Goal: Transaction & Acquisition: Book appointment/travel/reservation

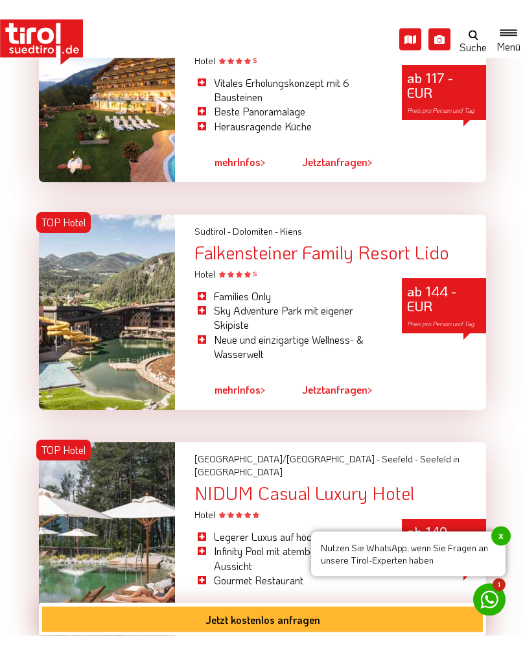
scroll to position [1871, 0]
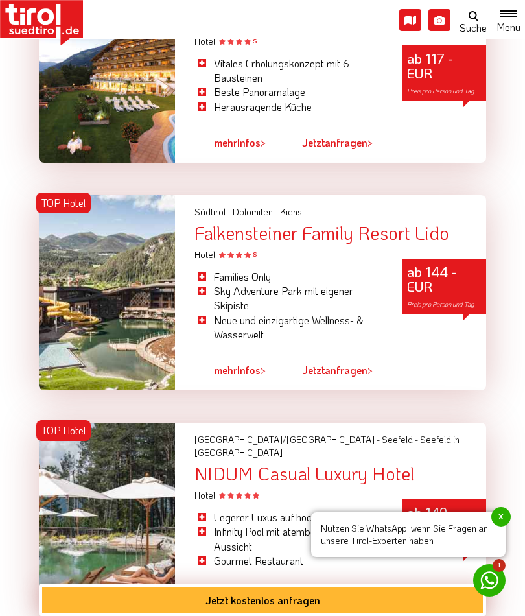
click at [230, 363] on span "mehr" at bounding box center [226, 370] width 23 height 14
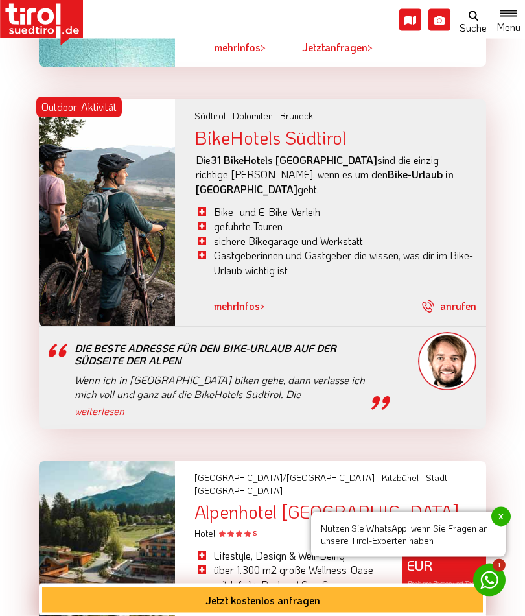
scroll to position [3783, 0]
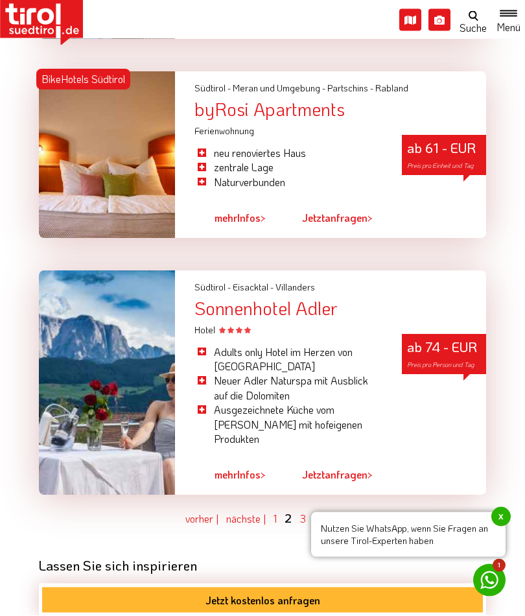
scroll to position [3823, 0]
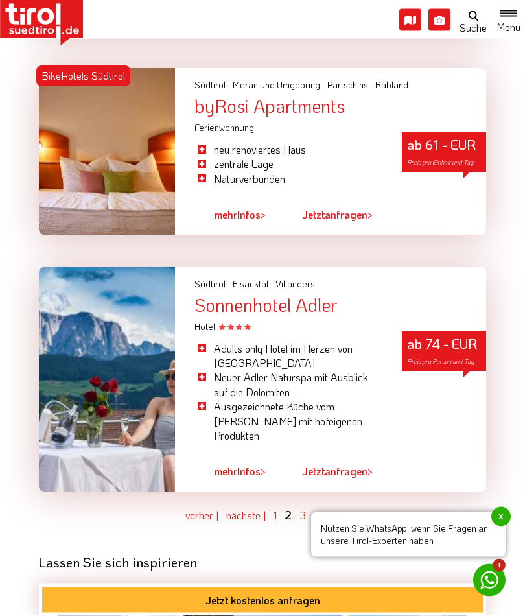
click at [304, 509] on link "3" at bounding box center [303, 516] width 6 height 14
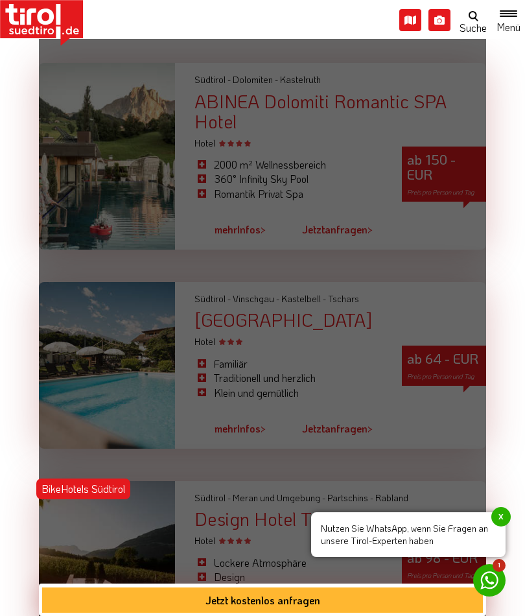
scroll to position [1345, 0]
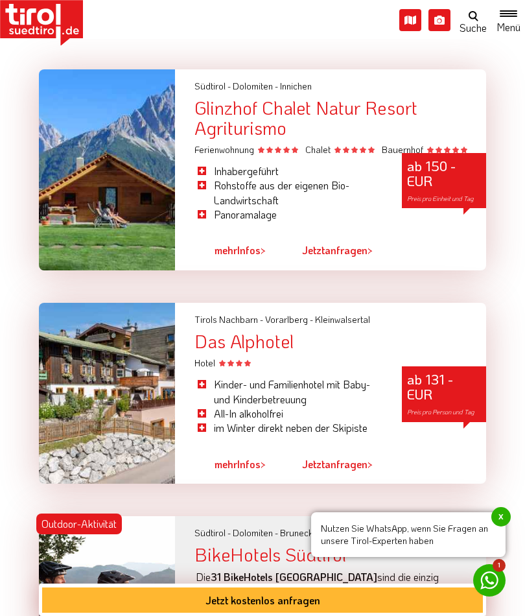
click at [500, 527] on span "x" at bounding box center [501, 516] width 19 height 19
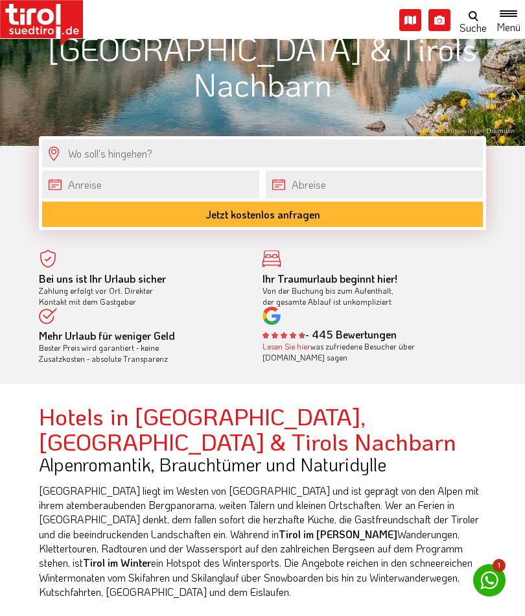
scroll to position [322, 0]
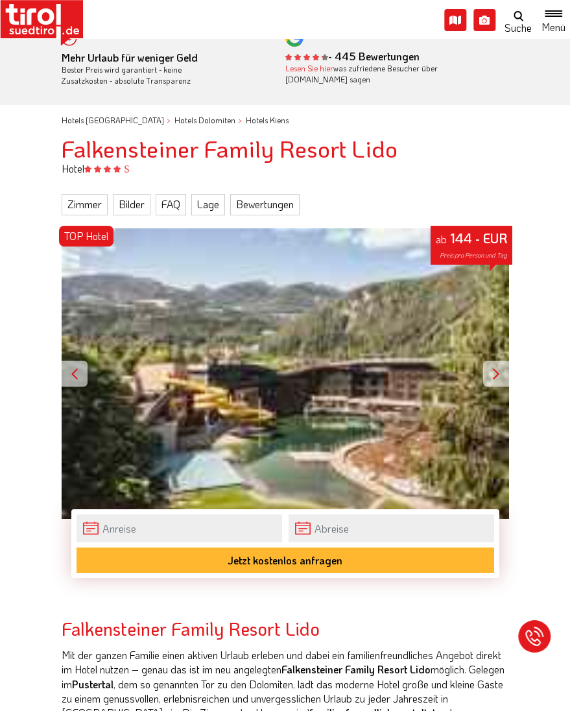
scroll to position [0, 3]
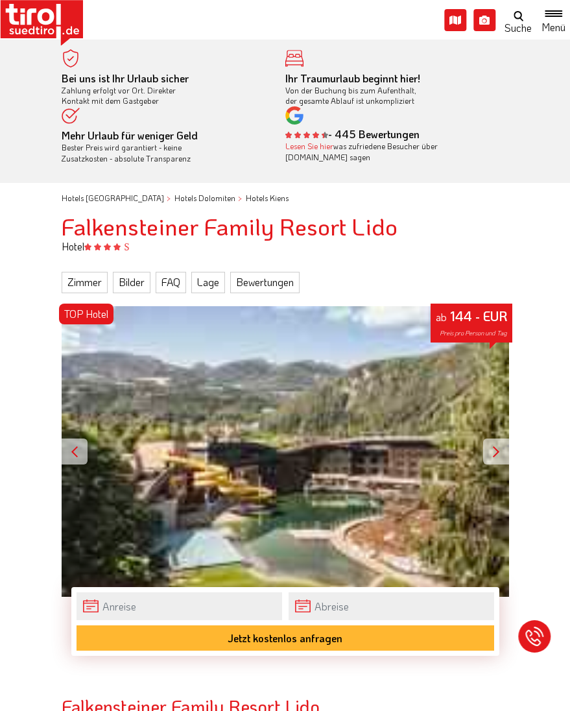
click at [505, 451] on div at bounding box center [496, 452] width 26 height 26
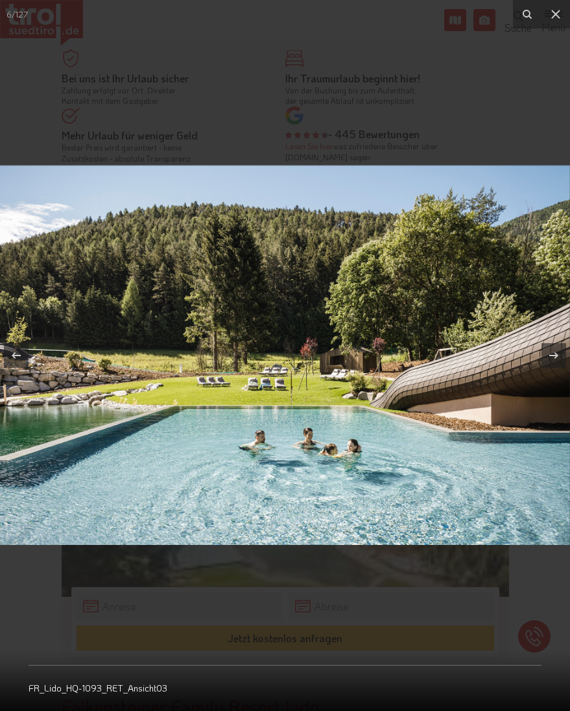
click at [569, 19] on button at bounding box center [556, 14] width 29 height 29
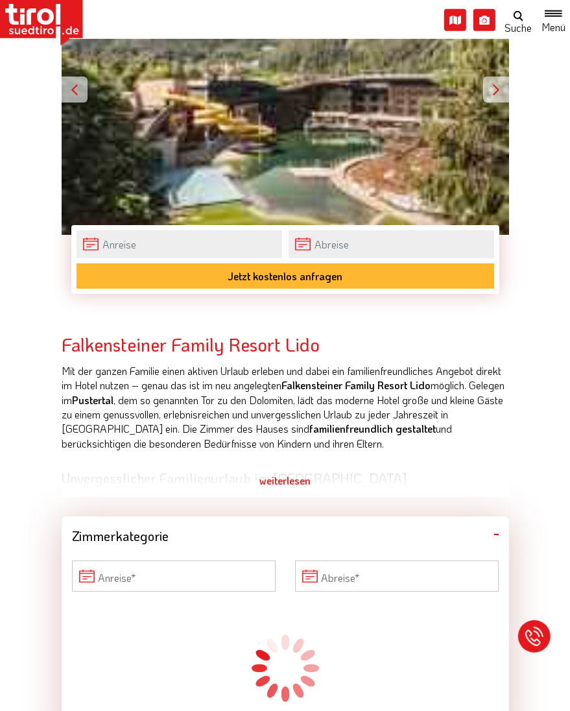
scroll to position [363, 2]
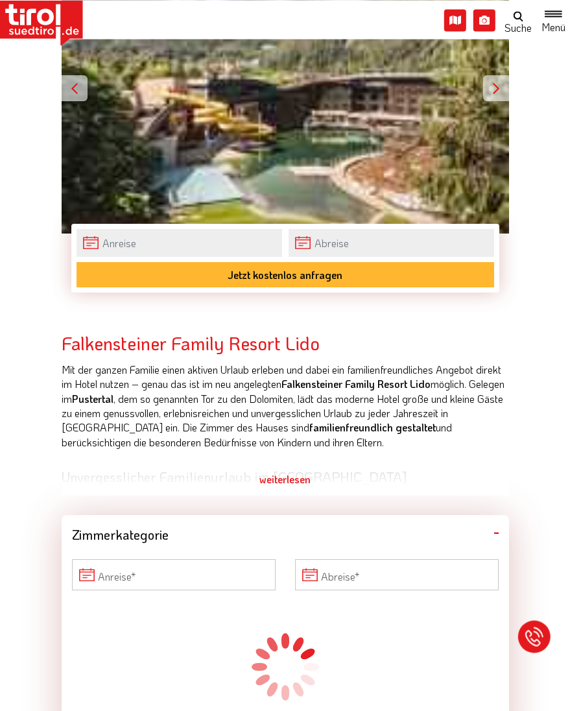
click at [291, 486] on div "weiterlesen" at bounding box center [286, 479] width 448 height 32
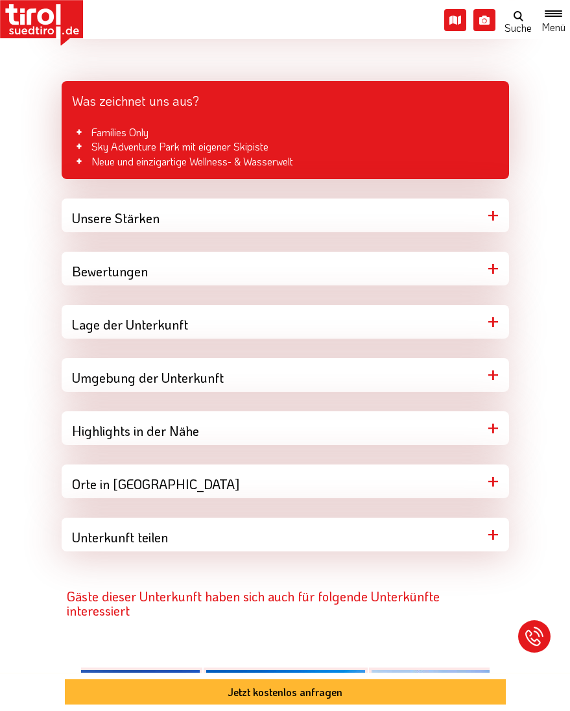
scroll to position [1473, 0]
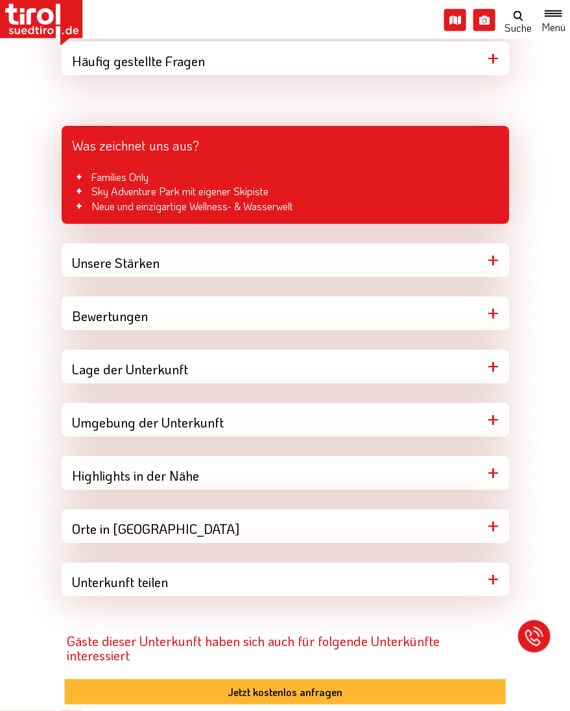
click at [494, 350] on div "Lage der Unterkunft" at bounding box center [286, 367] width 448 height 34
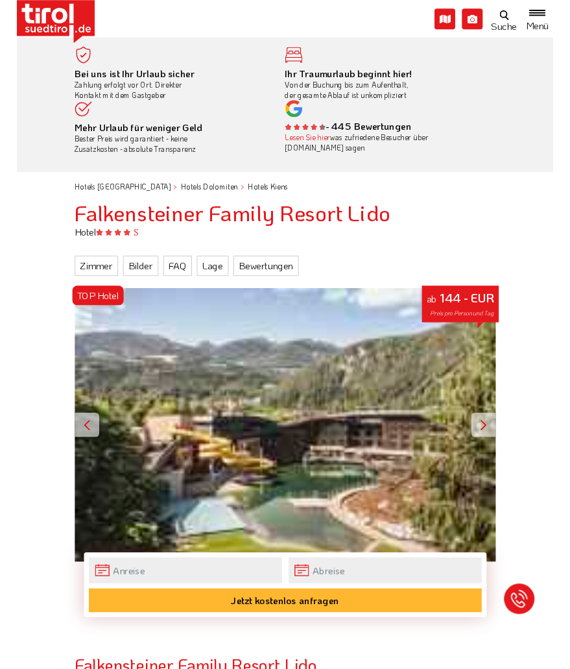
scroll to position [0, 5]
